Goal: Find specific page/section: Find specific page/section

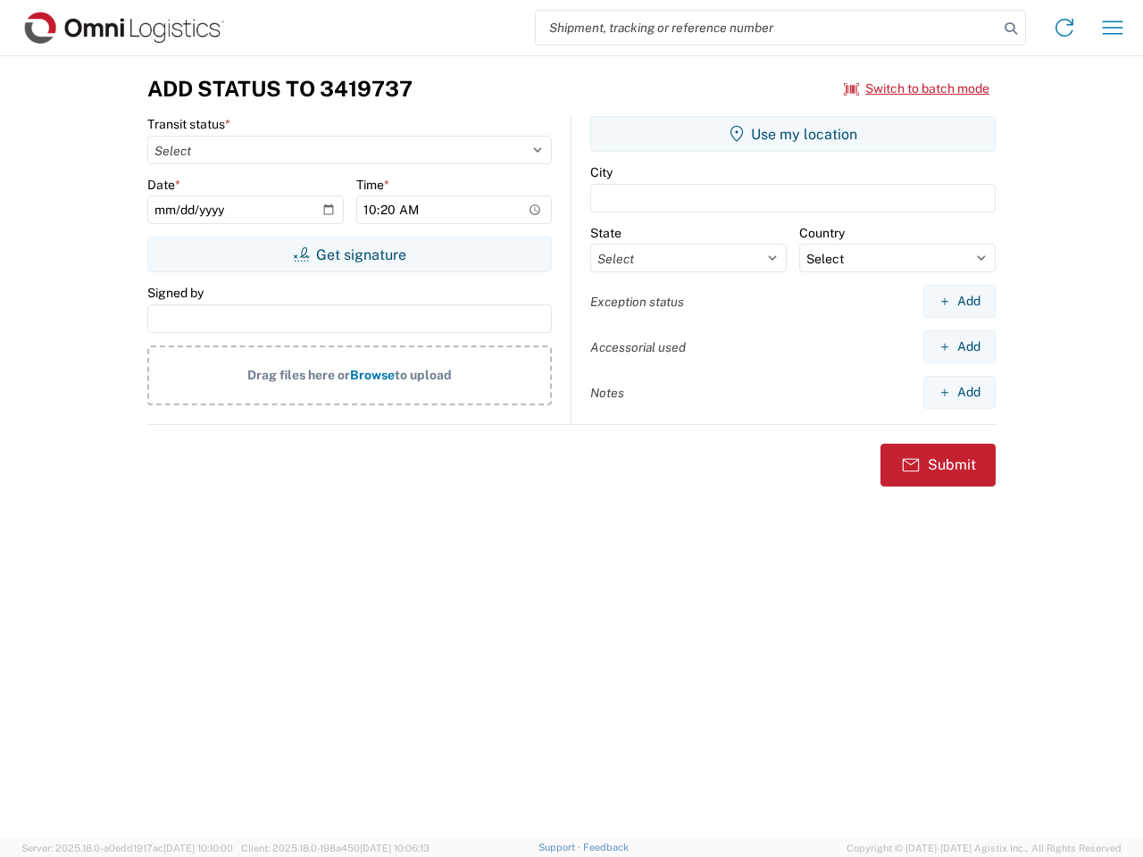
click at [767, 28] on input "search" at bounding box center [767, 28] width 463 height 34
click at [1011, 29] on icon at bounding box center [1010, 28] width 25 height 25
click at [1064, 28] on icon at bounding box center [1064, 27] width 29 height 29
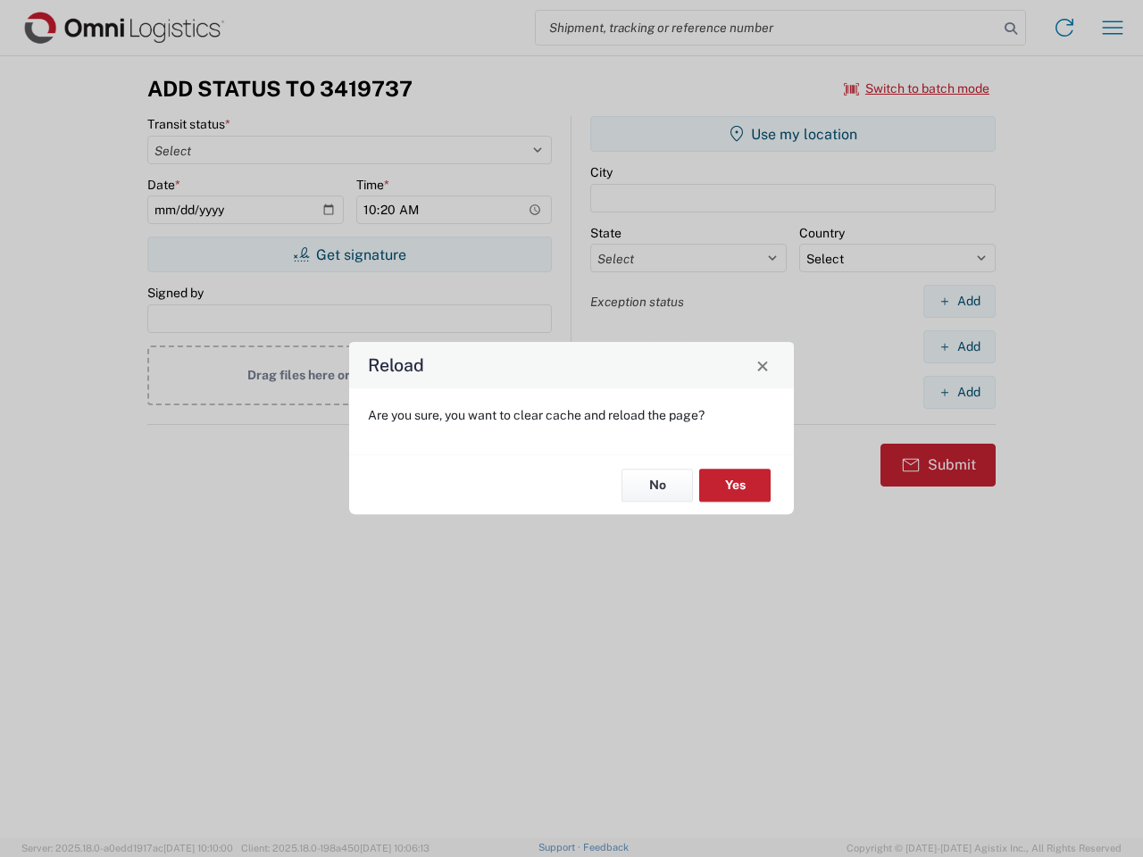
click at [1113, 28] on div "Reload Are you sure, you want to clear cache and reload the page? No Yes" at bounding box center [571, 428] width 1143 height 857
click at [917, 88] on div "Reload Are you sure, you want to clear cache and reload the page? No Yes" at bounding box center [571, 428] width 1143 height 857
click at [349, 254] on div "Reload Are you sure, you want to clear cache and reload the page? No Yes" at bounding box center [571, 428] width 1143 height 857
click at [793, 134] on div "Reload Are you sure, you want to clear cache and reload the page? No Yes" at bounding box center [571, 428] width 1143 height 857
click at [959, 301] on div "Reload Are you sure, you want to clear cache and reload the page? No Yes" at bounding box center [571, 428] width 1143 height 857
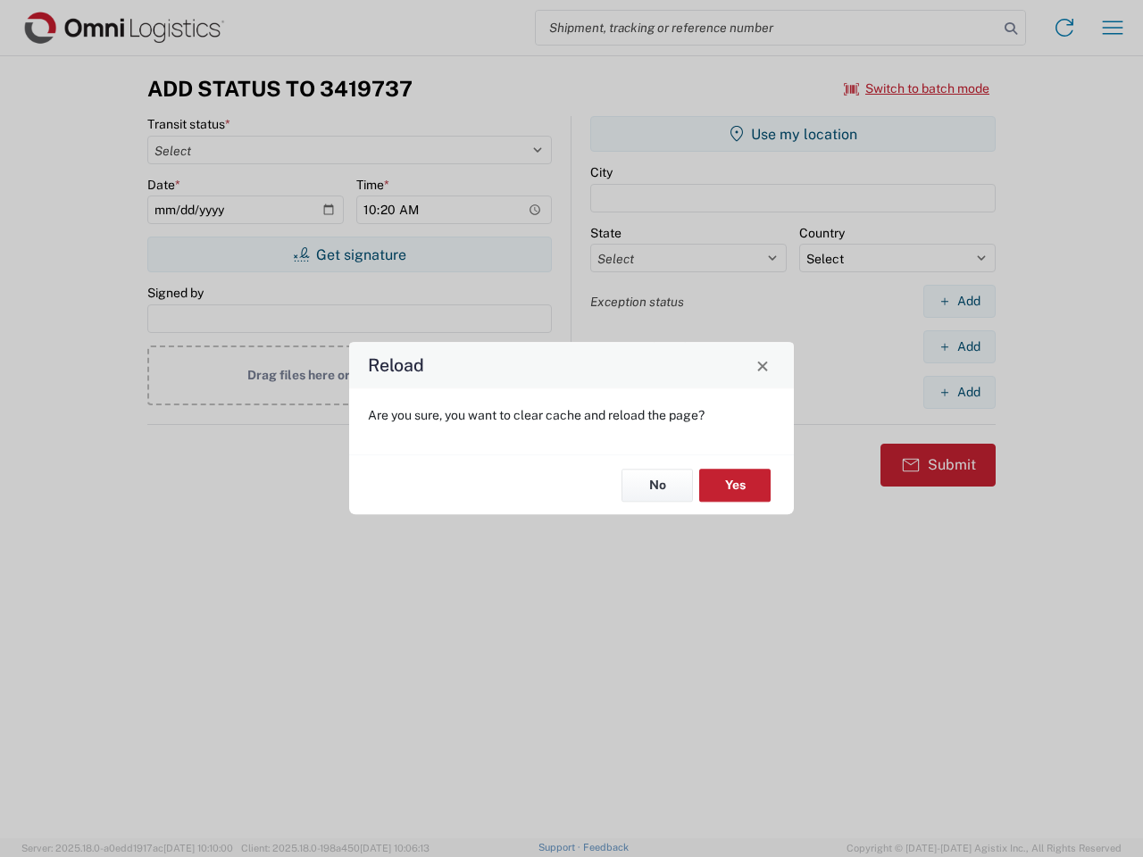
click at [959, 346] on div "Reload Are you sure, you want to clear cache and reload the page? No Yes" at bounding box center [571, 428] width 1143 height 857
click at [959, 392] on div "Reload Are you sure, you want to clear cache and reload the page? No Yes" at bounding box center [571, 428] width 1143 height 857
